Goal: Information Seeking & Learning: Check status

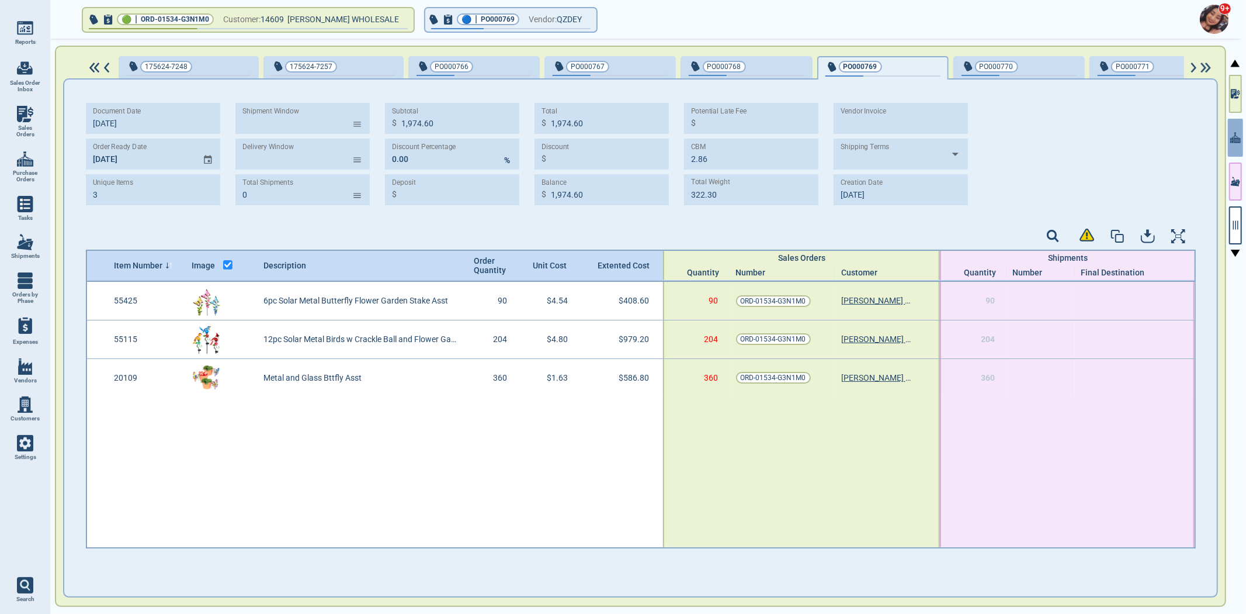
click at [37, 166] on link "Purchase Orders" at bounding box center [25, 166] width 50 height 45
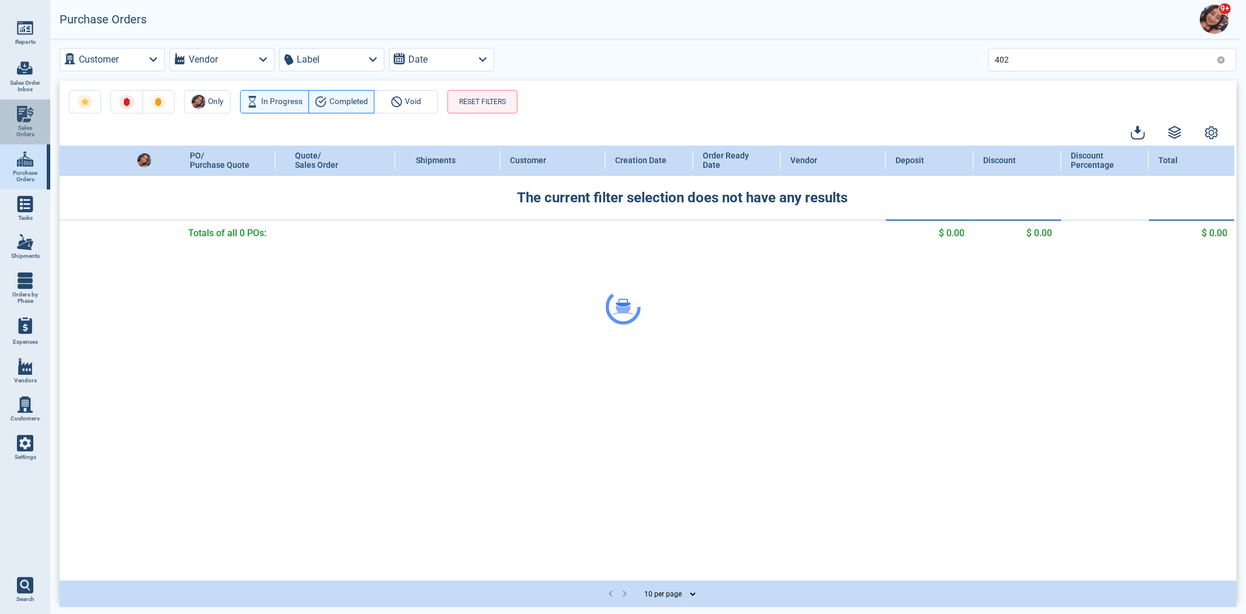
click at [29, 136] on span "Sales Orders" at bounding box center [25, 130] width 32 height 13
select select "50"
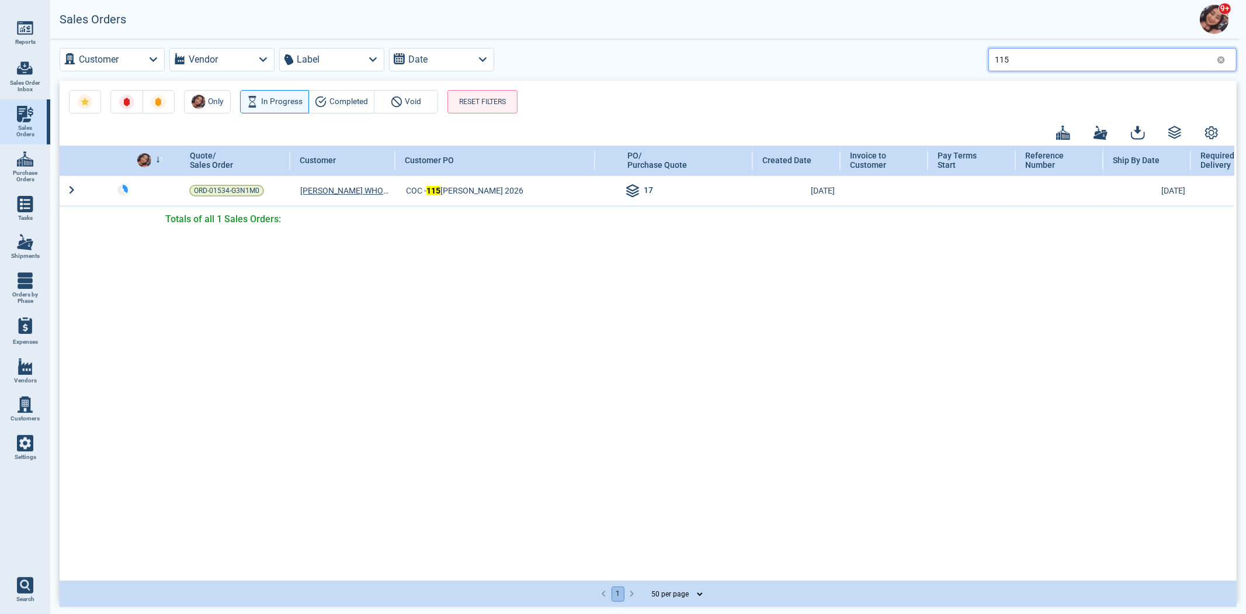
click at [1045, 63] on input "115" at bounding box center [1103, 59] width 217 height 17
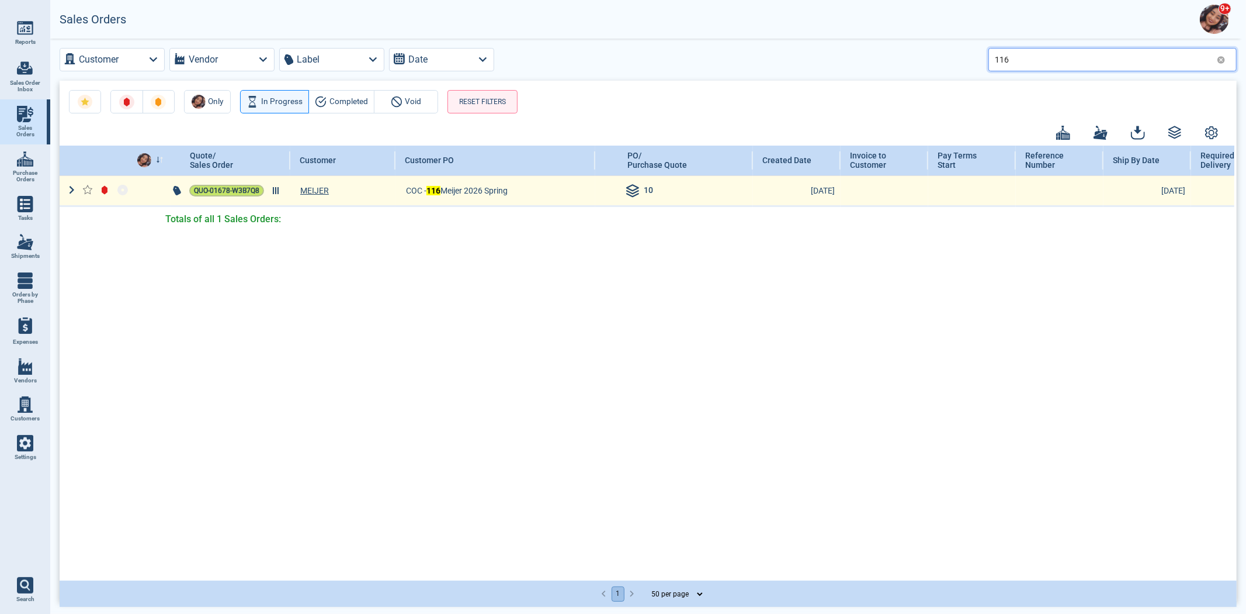
type input "116"
click at [212, 188] on span "QUO-01678-W3B7Q8" at bounding box center [226, 191] width 65 height 12
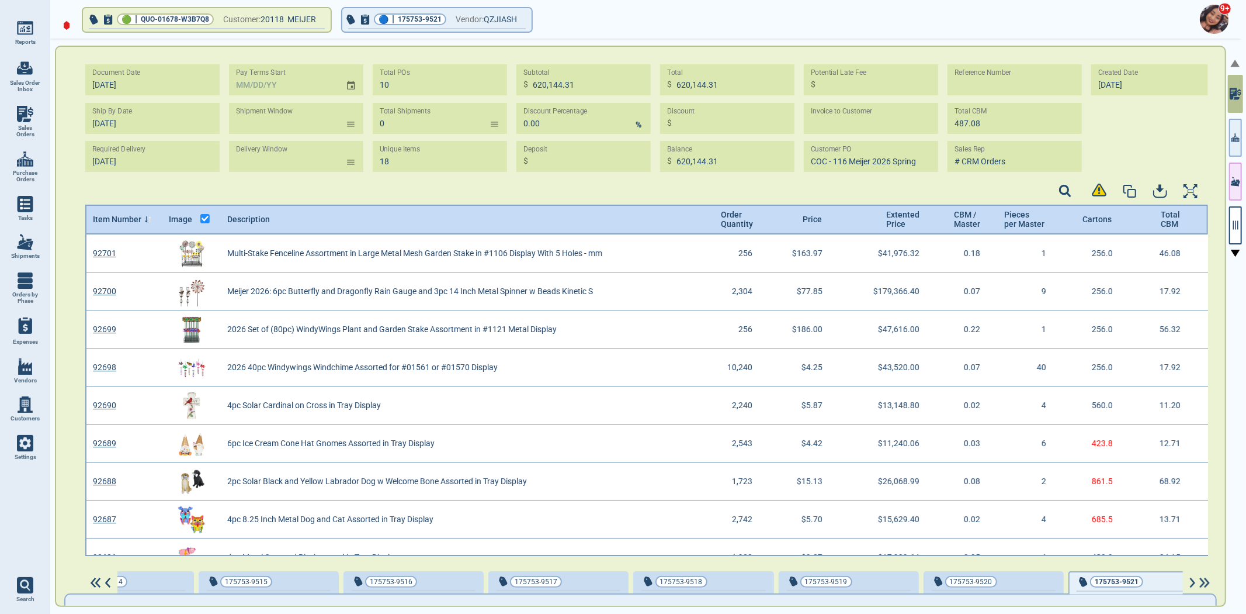
scroll to position [318, 1120]
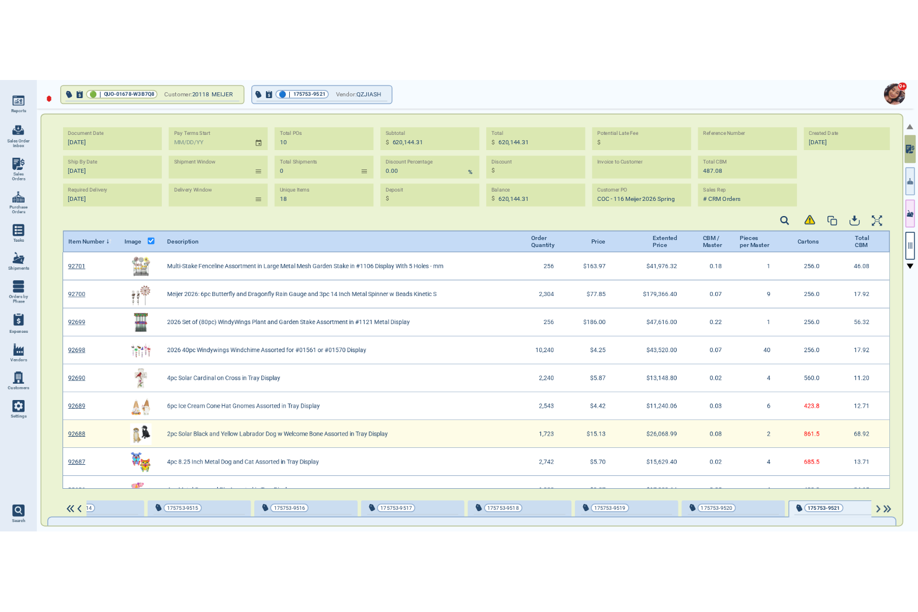
scroll to position [318, 1120]
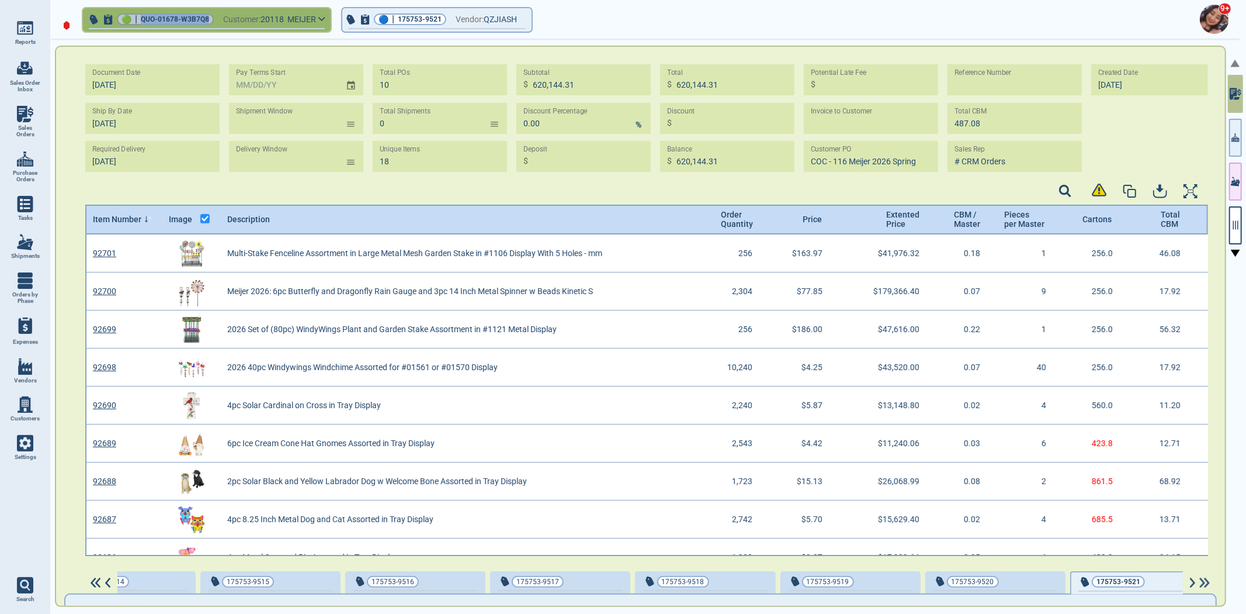
drag, startPoint x: 140, startPoint y: 19, endPoint x: 209, endPoint y: 15, distance: 68.5
click at [209, 15] on div "🟢 | QUO-01678-W3B7Q8" at bounding box center [165, 19] width 97 height 12
copy span "QUO-01678-W3B7Q8"
click at [659, 22] on div "9+" at bounding box center [645, 19] width 1196 height 39
type input "[DATE]"
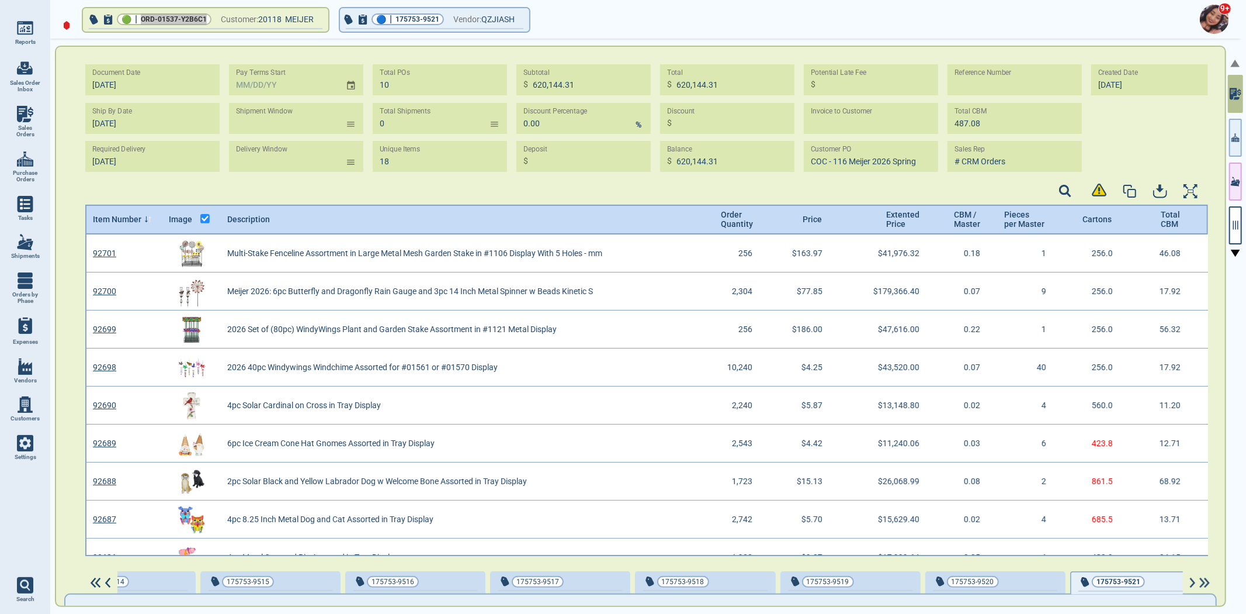
type input "COC 116 MEIJER 2026 SPRING"
type input "[DATE]"
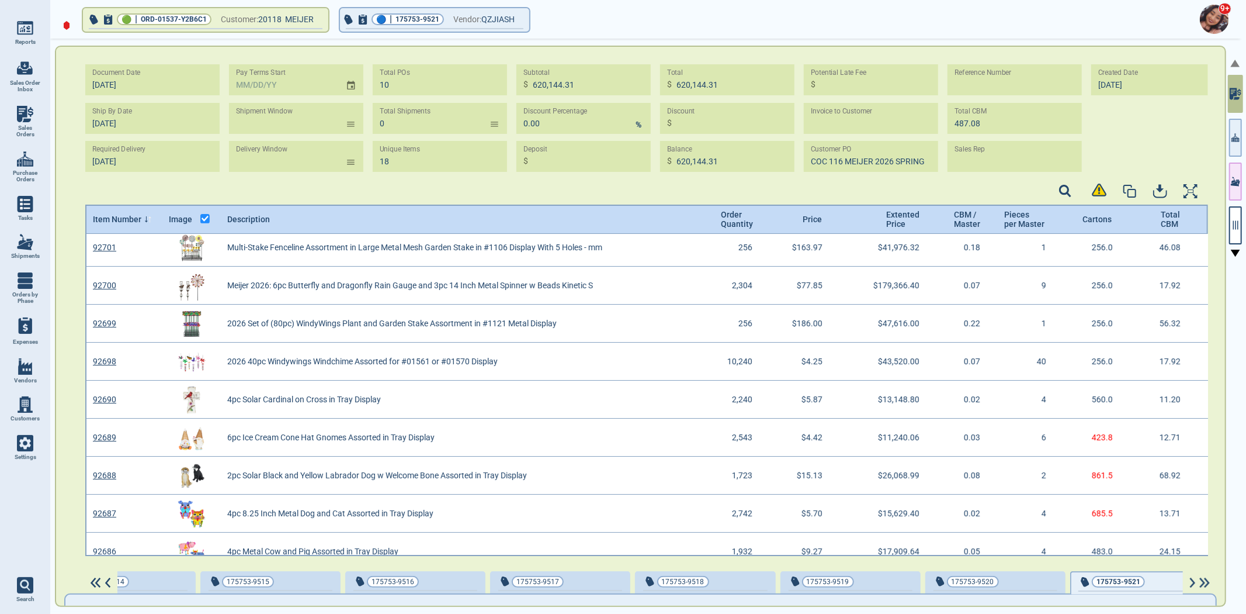
scroll to position [0, 0]
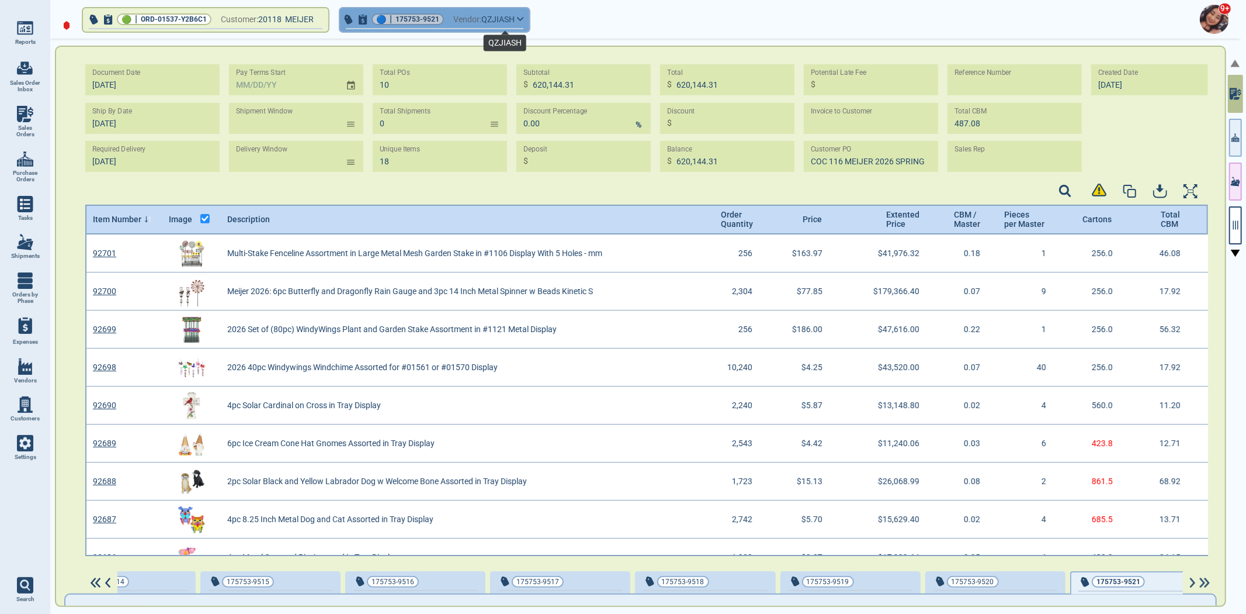
click at [506, 18] on span "QZJIASH" at bounding box center [497, 19] width 33 height 15
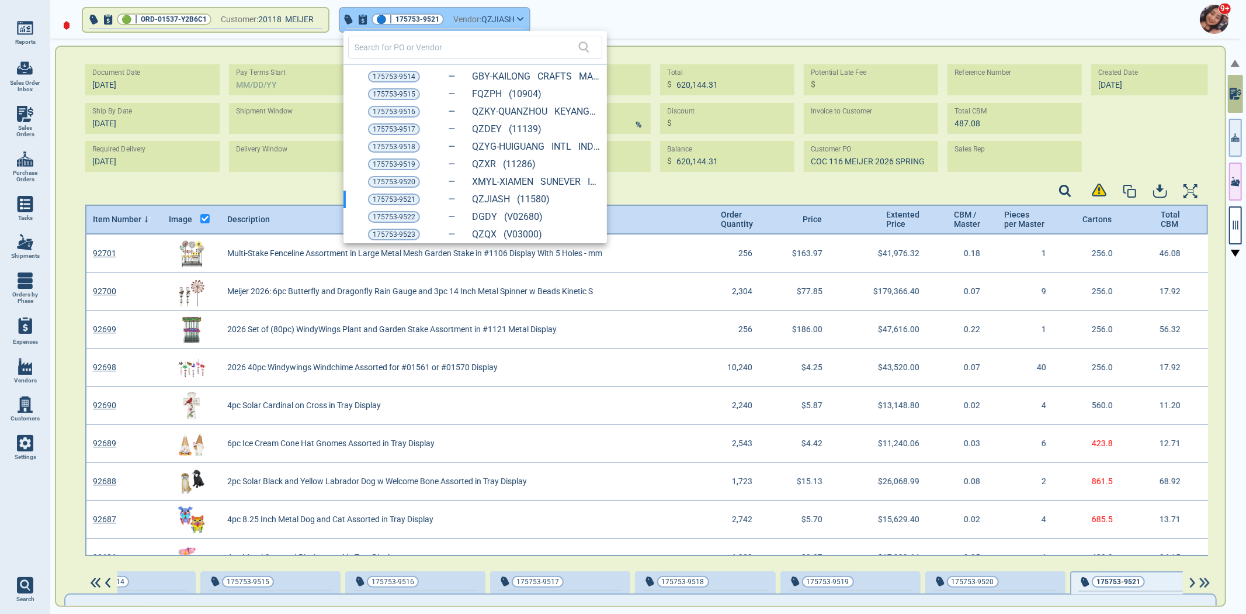
click at [506, 18] on div at bounding box center [623, 307] width 1246 height 614
